Goal: Task Accomplishment & Management: Use online tool/utility

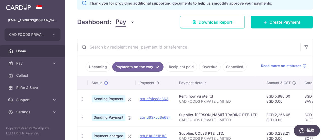
scroll to position [102, 0]
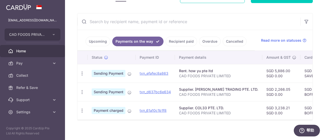
click at [184, 41] on link "Recipient paid" at bounding box center [181, 42] width 31 height 10
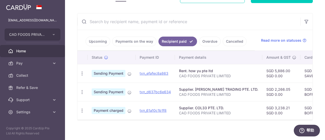
scroll to position [0, 142]
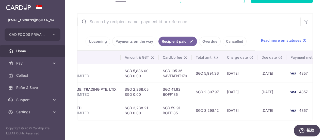
click at [98, 41] on link "Upcoming" at bounding box center [98, 42] width 25 height 10
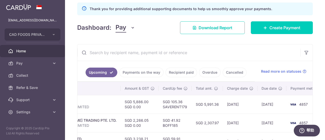
scroll to position [102, 0]
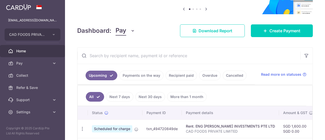
scroll to position [102, 0]
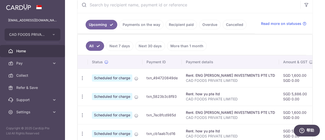
click at [173, 24] on link "Recipient paid" at bounding box center [181, 25] width 31 height 10
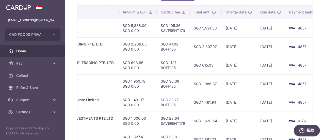
scroll to position [54, 0]
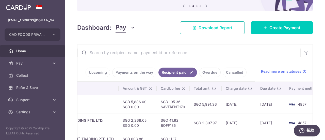
click at [204, 27] on span "Download Report" at bounding box center [216, 28] width 34 height 6
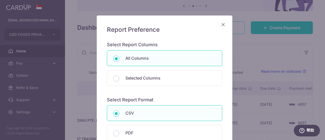
scroll to position [51, 0]
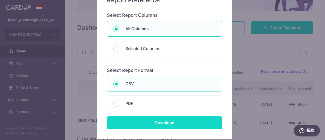
click at [168, 118] on input "Download" at bounding box center [164, 122] width 115 height 13
